Goal: Obtain resource: Download file/media

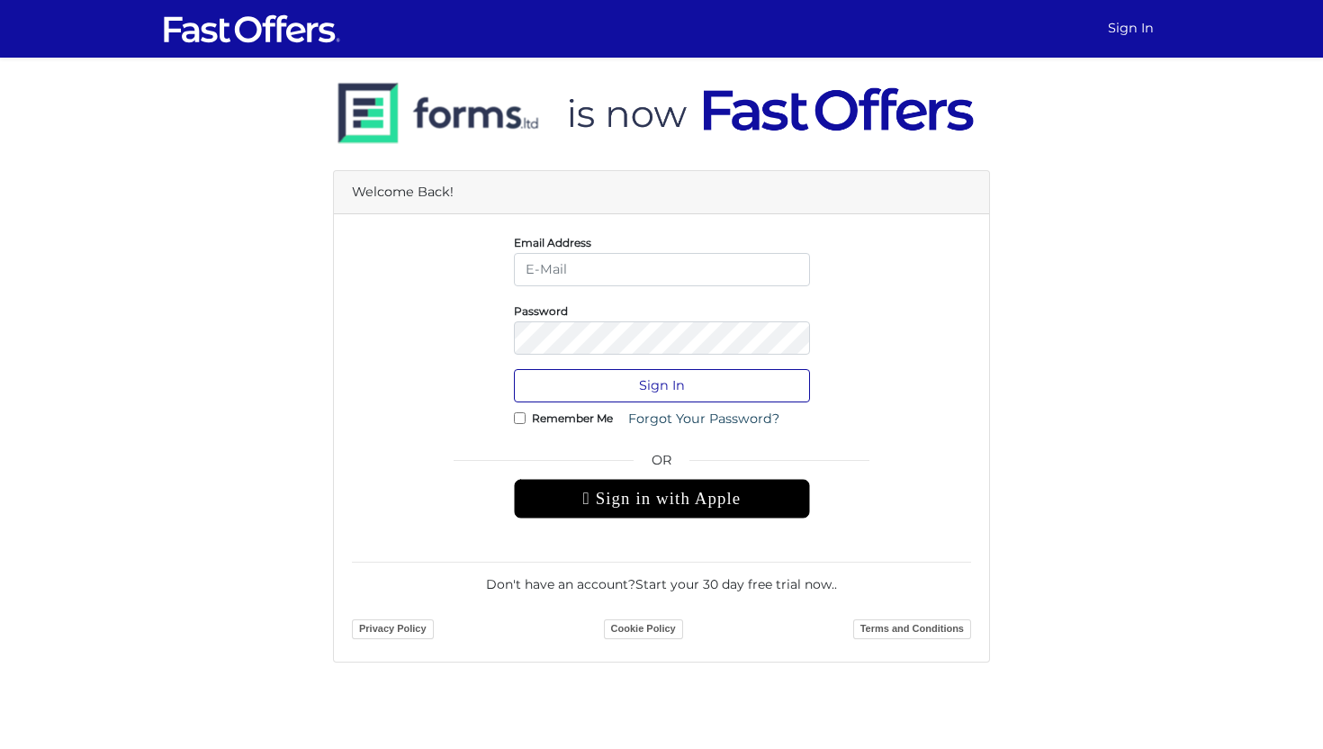
type input "sarah@sarahcromie.com"
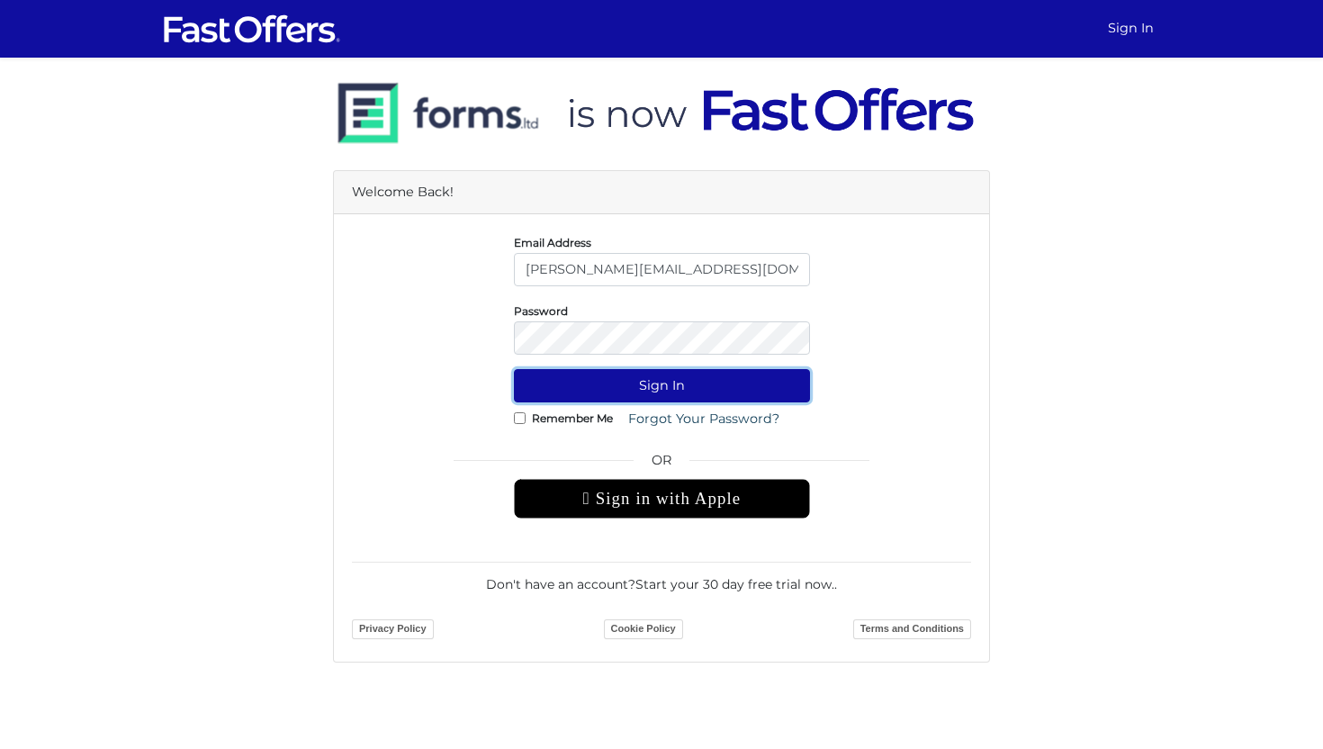
click at [614, 390] on button "Sign In" at bounding box center [662, 385] width 296 height 33
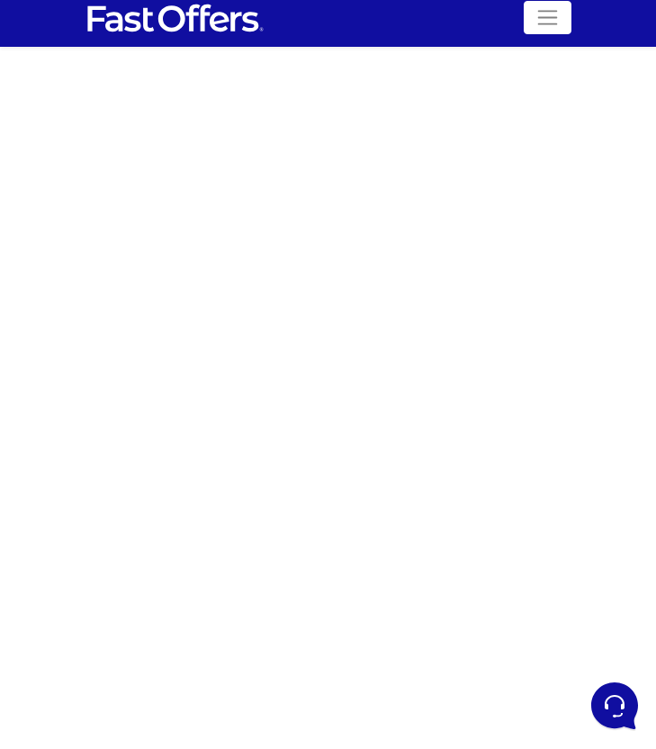
scroll to position [12, 0]
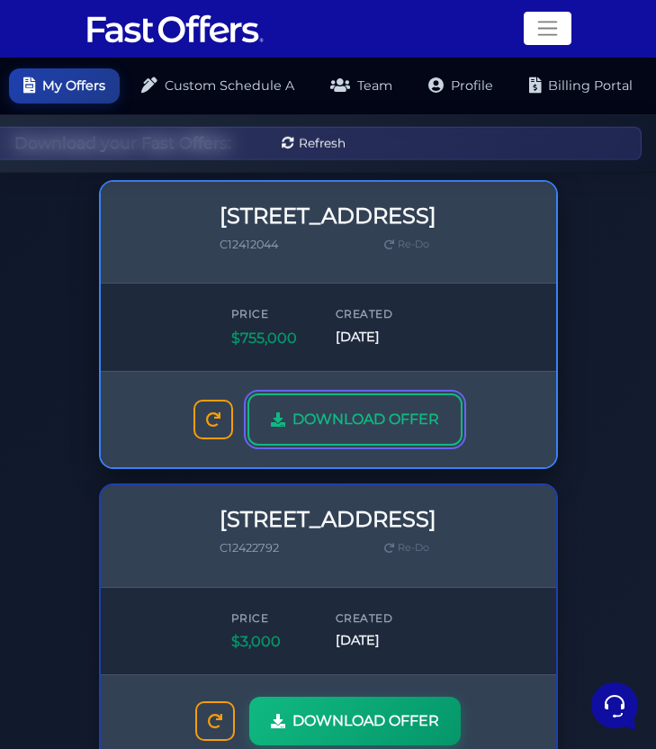
click at [358, 428] on span "DOWNLOAD OFFER" at bounding box center [365, 419] width 147 height 23
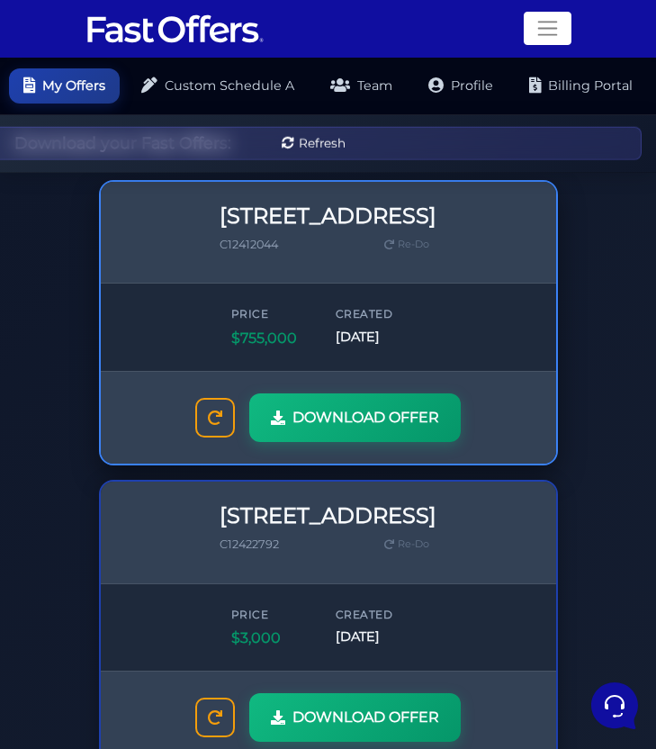
click at [377, 229] on h3 "[STREET_ADDRESS]" at bounding box center [328, 216] width 217 height 26
click at [353, 221] on h3 "[STREET_ADDRESS]" at bounding box center [328, 216] width 217 height 26
